Goal: Transaction & Acquisition: Purchase product/service

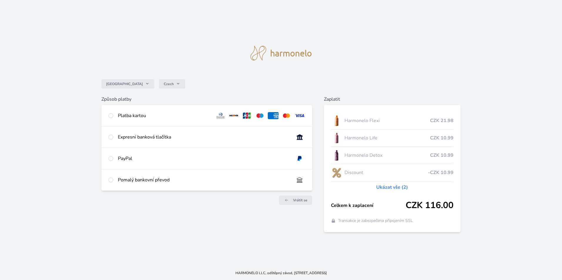
click at [129, 116] on div "Platba kartou" at bounding box center [164, 115] width 92 height 7
radio input "true"
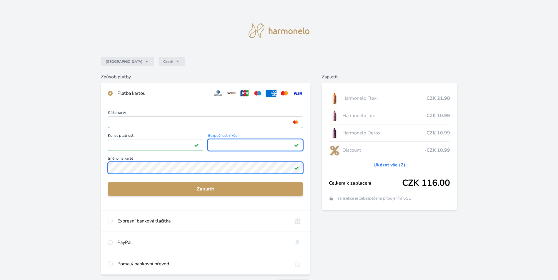
click at [88, 157] on div "Česko Czech Způsob platby Platba kartou Číslo karty <p>Your browser does not su…" at bounding box center [279, 153] width 558 height 306
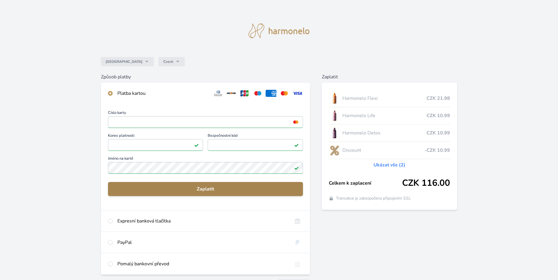
click at [188, 187] on span "Zaplatit" at bounding box center [205, 189] width 185 height 7
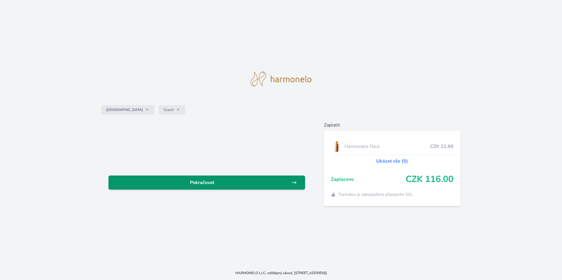
drag, startPoint x: 204, startPoint y: 183, endPoint x: 209, endPoint y: 185, distance: 4.6
click at [204, 183] on span "Pokračovat" at bounding box center [202, 182] width 178 height 7
